Goal: Information Seeking & Learning: Learn about a topic

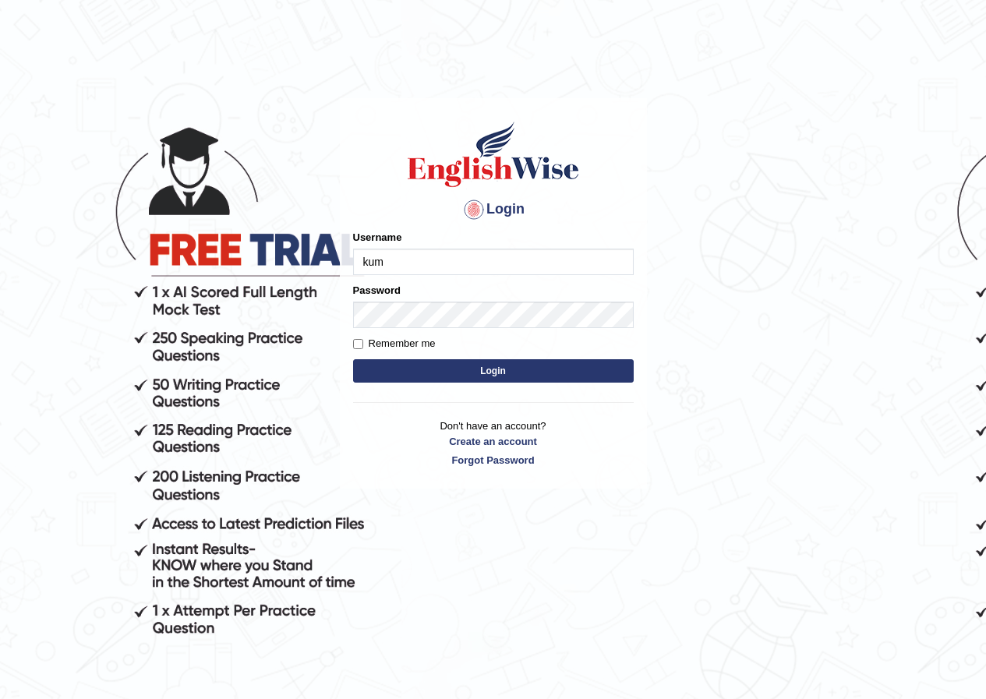
type input "kumar_parramatta"
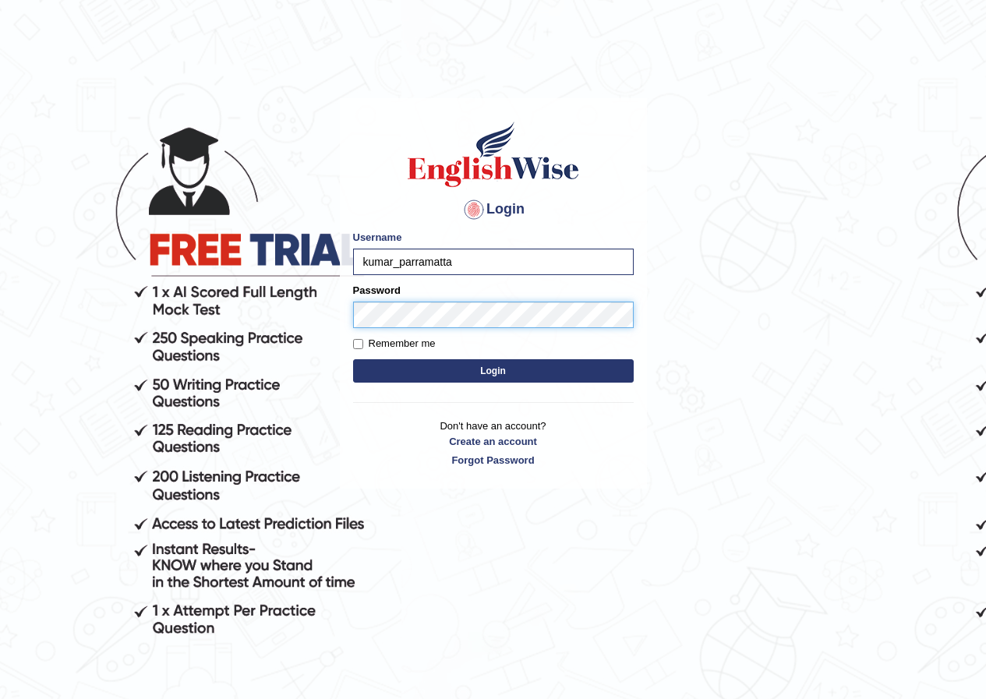
click at [353, 359] on button "Login" at bounding box center [493, 370] width 281 height 23
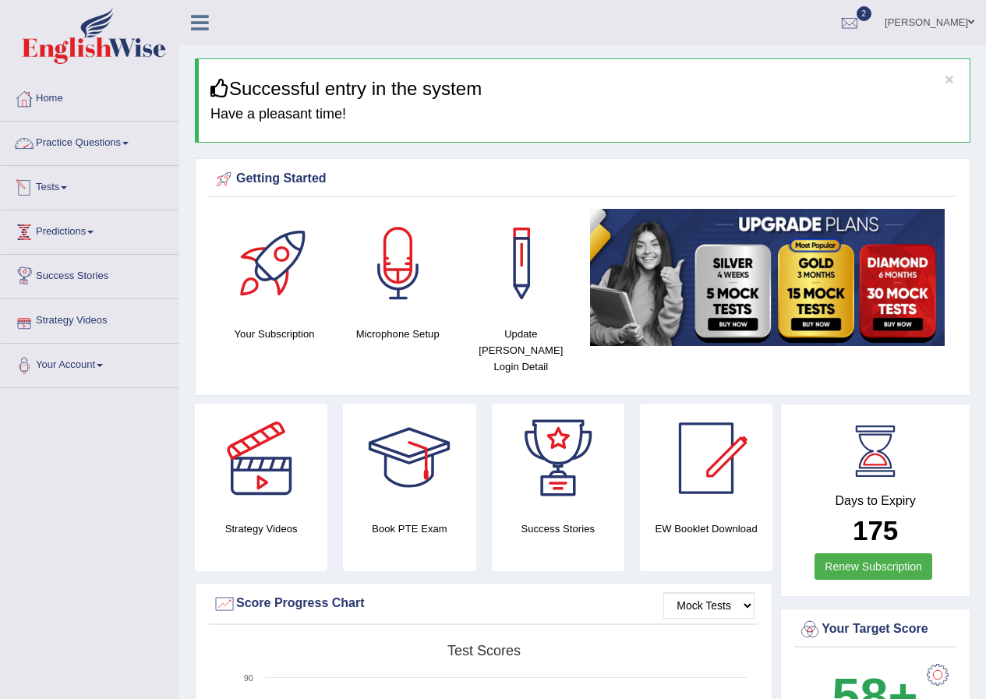
click at [128, 141] on link "Practice Questions" at bounding box center [90, 141] width 178 height 39
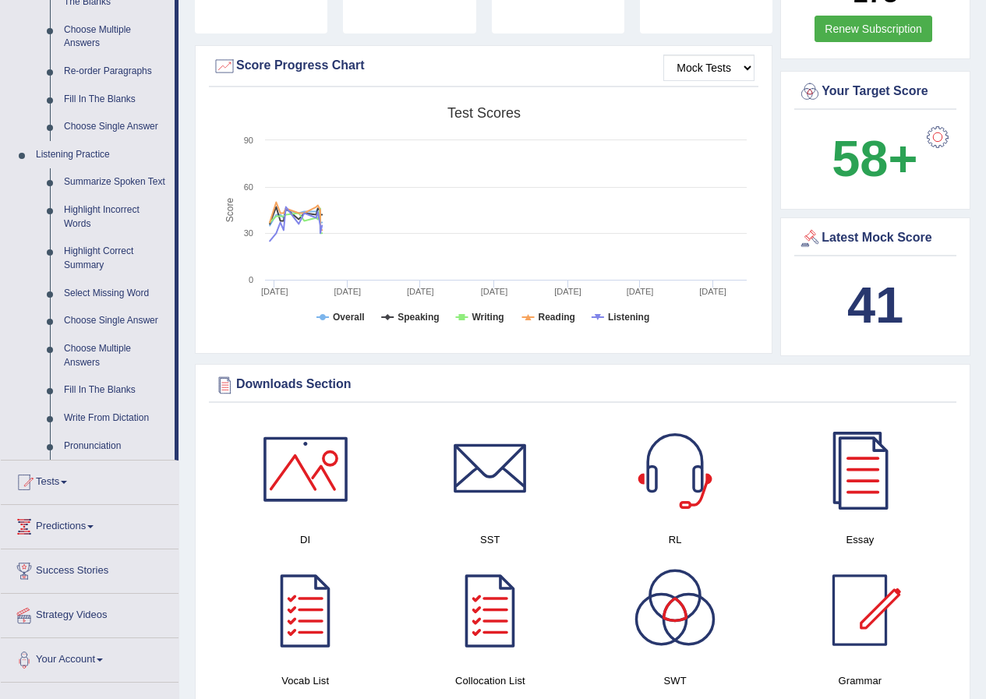
scroll to position [546, 0]
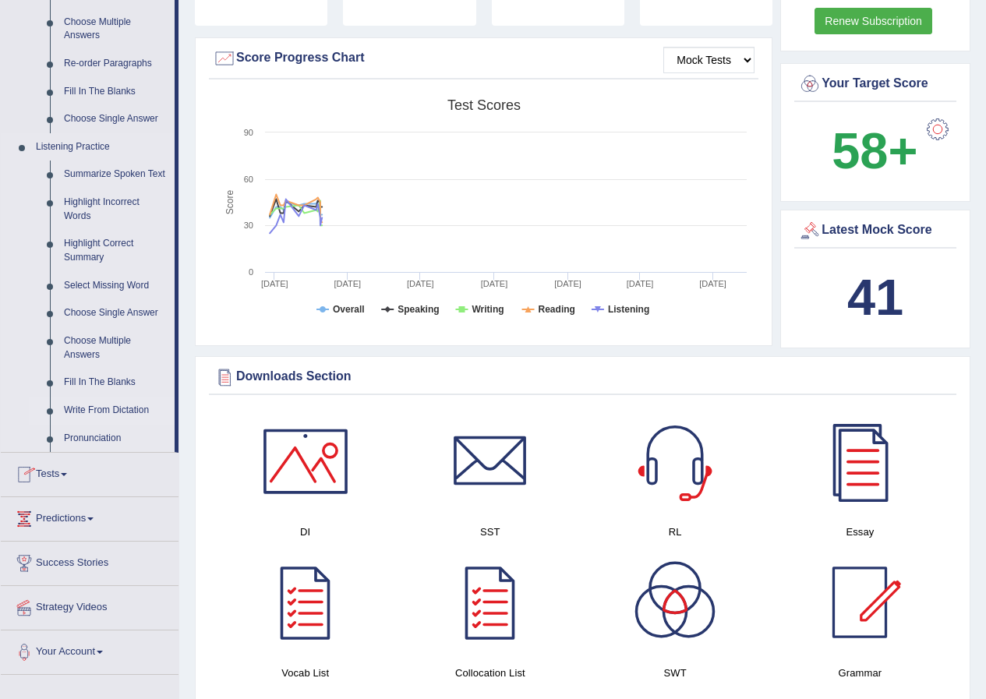
click at [107, 408] on link "Write From Dictation" at bounding box center [116, 411] width 118 height 28
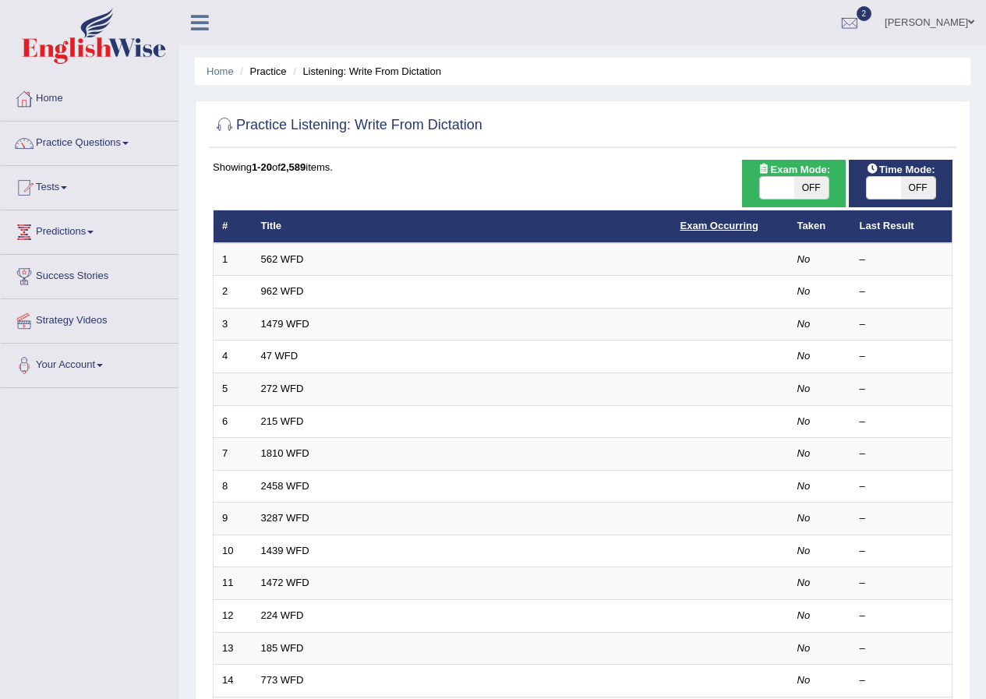
click at [723, 222] on link "Exam Occurring" at bounding box center [720, 226] width 78 height 12
click at [717, 225] on link "Exam Occurring" at bounding box center [720, 226] width 78 height 12
click at [735, 221] on link "Exam Occurring" at bounding box center [720, 226] width 78 height 12
click at [737, 223] on link "Exam Occurring" at bounding box center [720, 226] width 78 height 12
click at [812, 226] on th "Taken" at bounding box center [820, 226] width 62 height 33
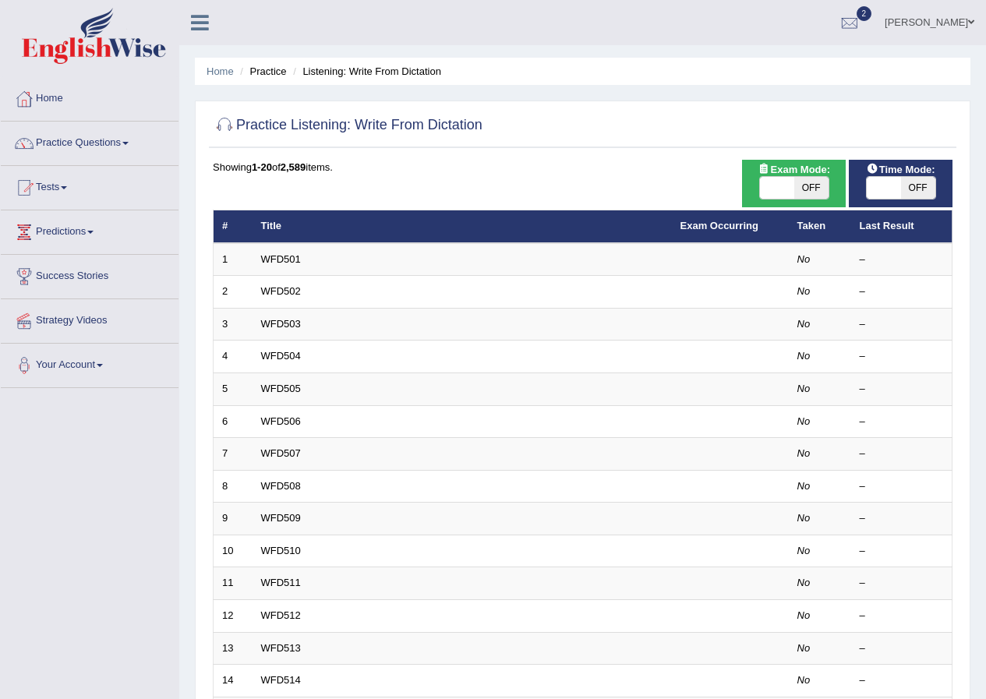
click at [886, 222] on th "Last Result" at bounding box center [901, 226] width 101 height 33
click at [322, 170] on div "Showing 1-20 of 2,589 items." at bounding box center [583, 167] width 740 height 15
click at [370, 171] on div "Showing 1-20 of 2,589 items." at bounding box center [583, 167] width 740 height 15
click at [57, 97] on link "Home" at bounding box center [90, 96] width 178 height 39
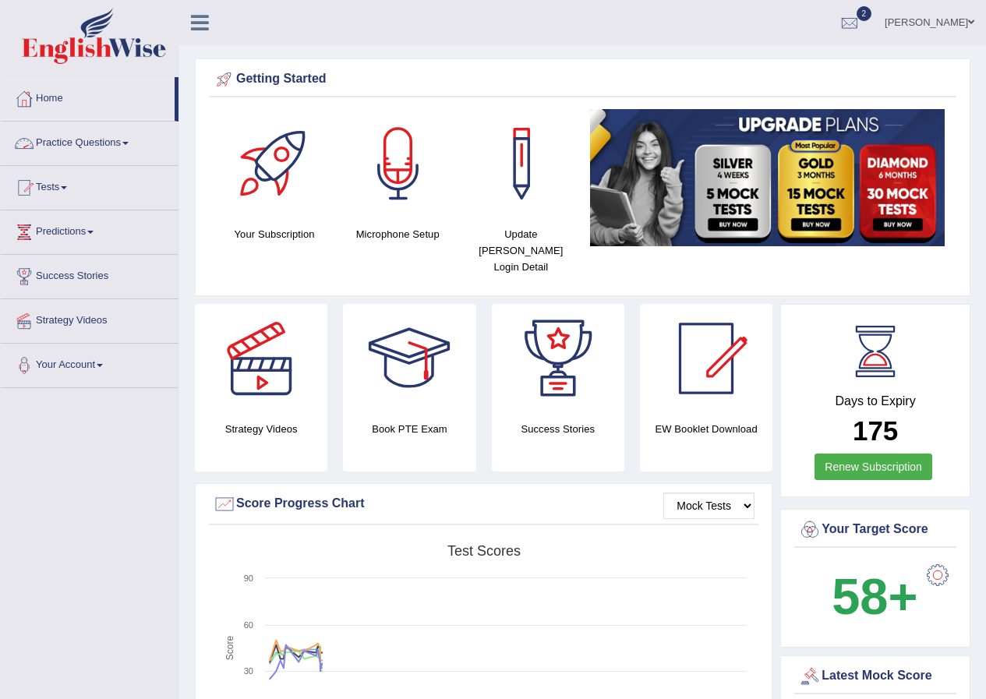
click at [126, 142] on link "Practice Questions" at bounding box center [90, 141] width 178 height 39
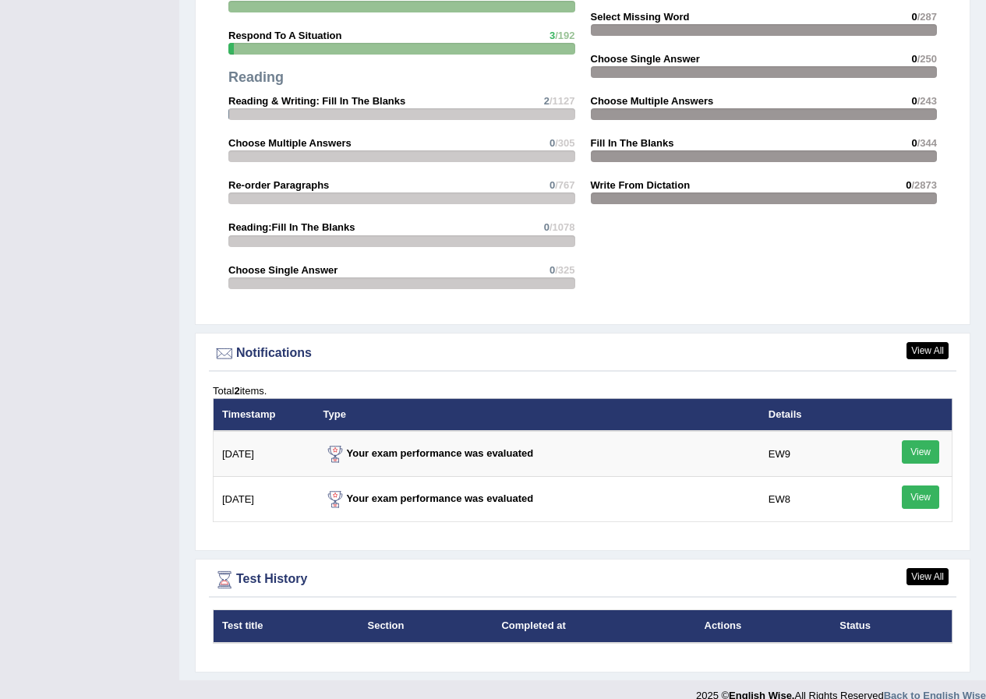
scroll to position [1586, 0]
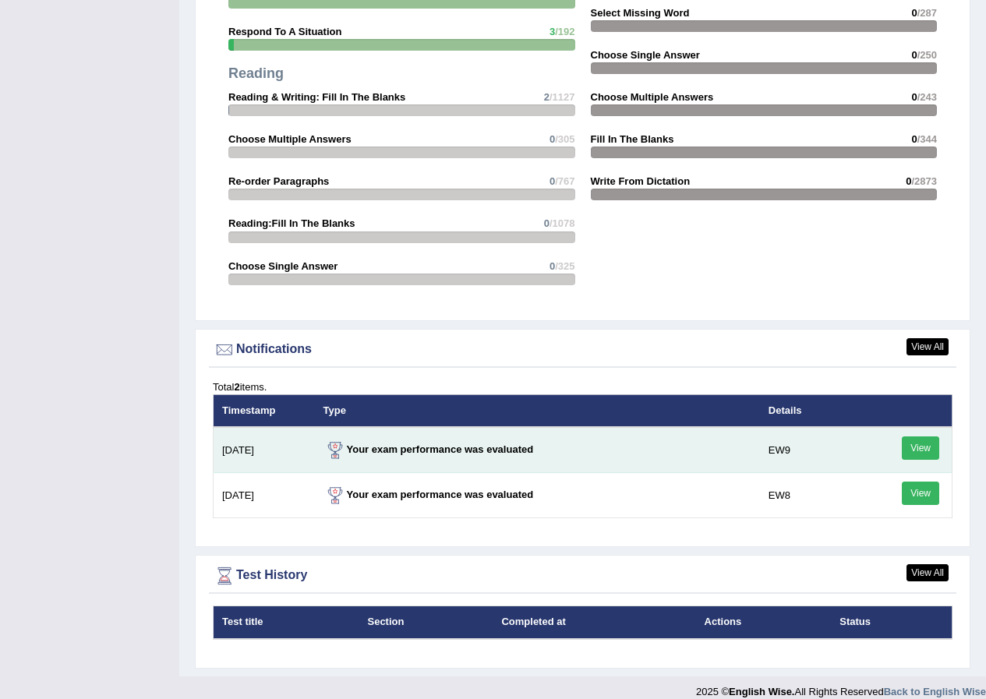
click at [925, 437] on link "View" at bounding box center [920, 448] width 37 height 23
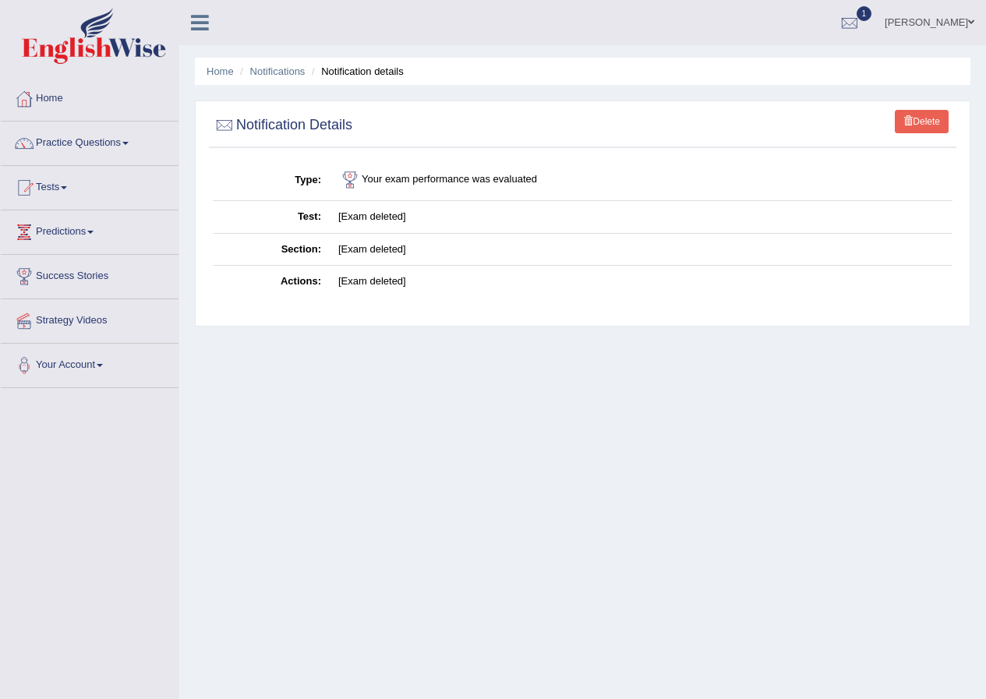
click at [966, 22] on link "[PERSON_NAME]" at bounding box center [929, 20] width 113 height 41
click at [966, 19] on link "[PERSON_NAME]" at bounding box center [929, 20] width 113 height 41
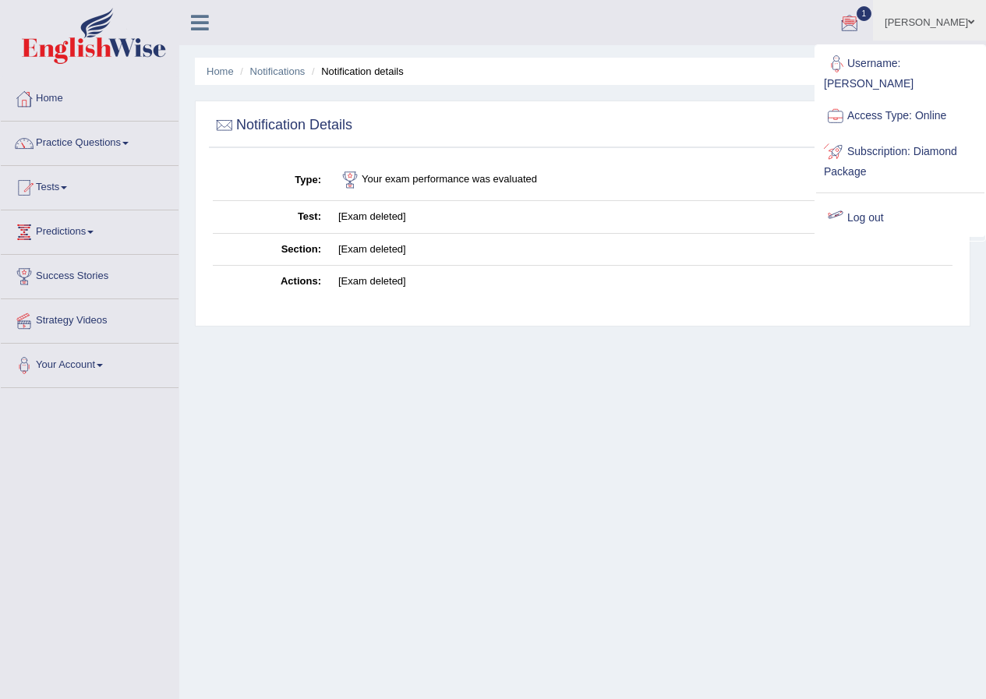
click at [851, 213] on link "Log out" at bounding box center [900, 218] width 168 height 36
click at [851, 213] on td "[Exam deleted]" at bounding box center [641, 217] width 623 height 33
